Goal: Information Seeking & Learning: Learn about a topic

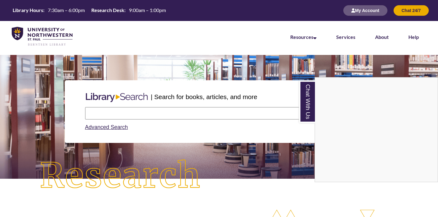
click at [120, 129] on div "Chat With Us" at bounding box center [219, 108] width 438 height 217
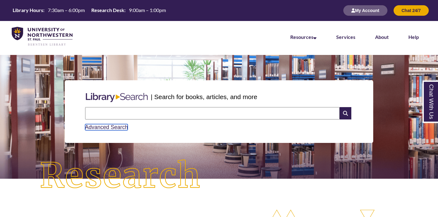
click at [120, 129] on link "Advanced Search" at bounding box center [106, 127] width 43 height 6
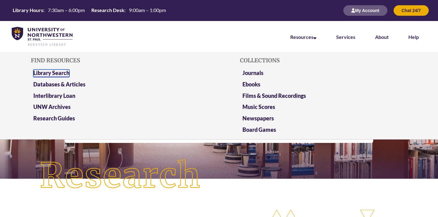
click at [62, 73] on link "Library Search" at bounding box center [51, 73] width 36 height 8
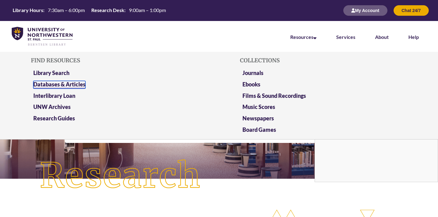
click at [66, 82] on link "Databases & Articles" at bounding box center [59, 85] width 52 height 8
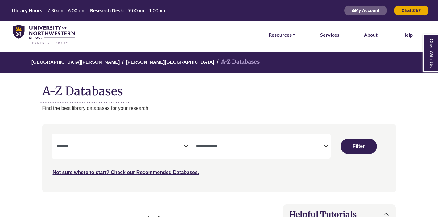
select select "Database Subject Filter"
select select "Database Types Filter"
select select "Database Subject Filter"
select select "Database Types Filter"
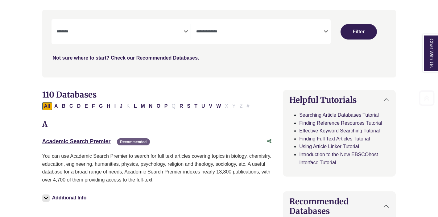
scroll to position [116, 0]
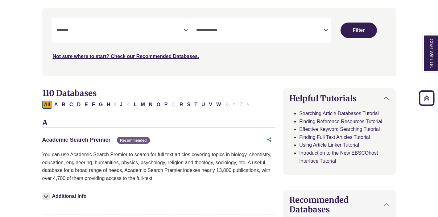
click at [115, 28] on textarea "Search" at bounding box center [119, 30] width 127 height 5
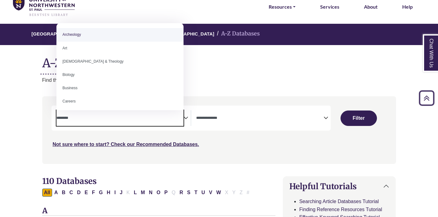
scroll to position [0, 0]
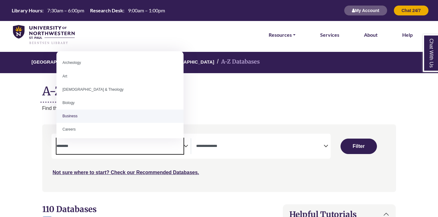
click at [237, 109] on p "Find the best library databases for your research." at bounding box center [219, 108] width 354 height 8
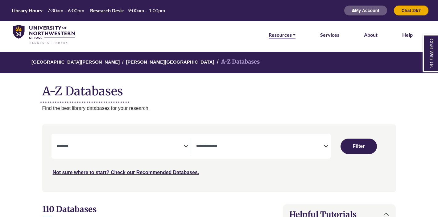
click at [289, 37] on link "Resources" at bounding box center [282, 35] width 27 height 8
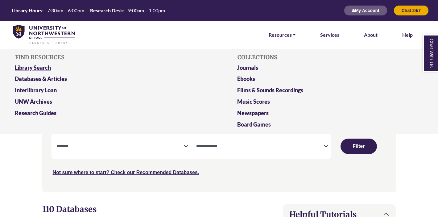
click at [34, 67] on link "Library Search" at bounding box center [107, 68] width 195 height 11
